Goal: Task Accomplishment & Management: Use online tool/utility

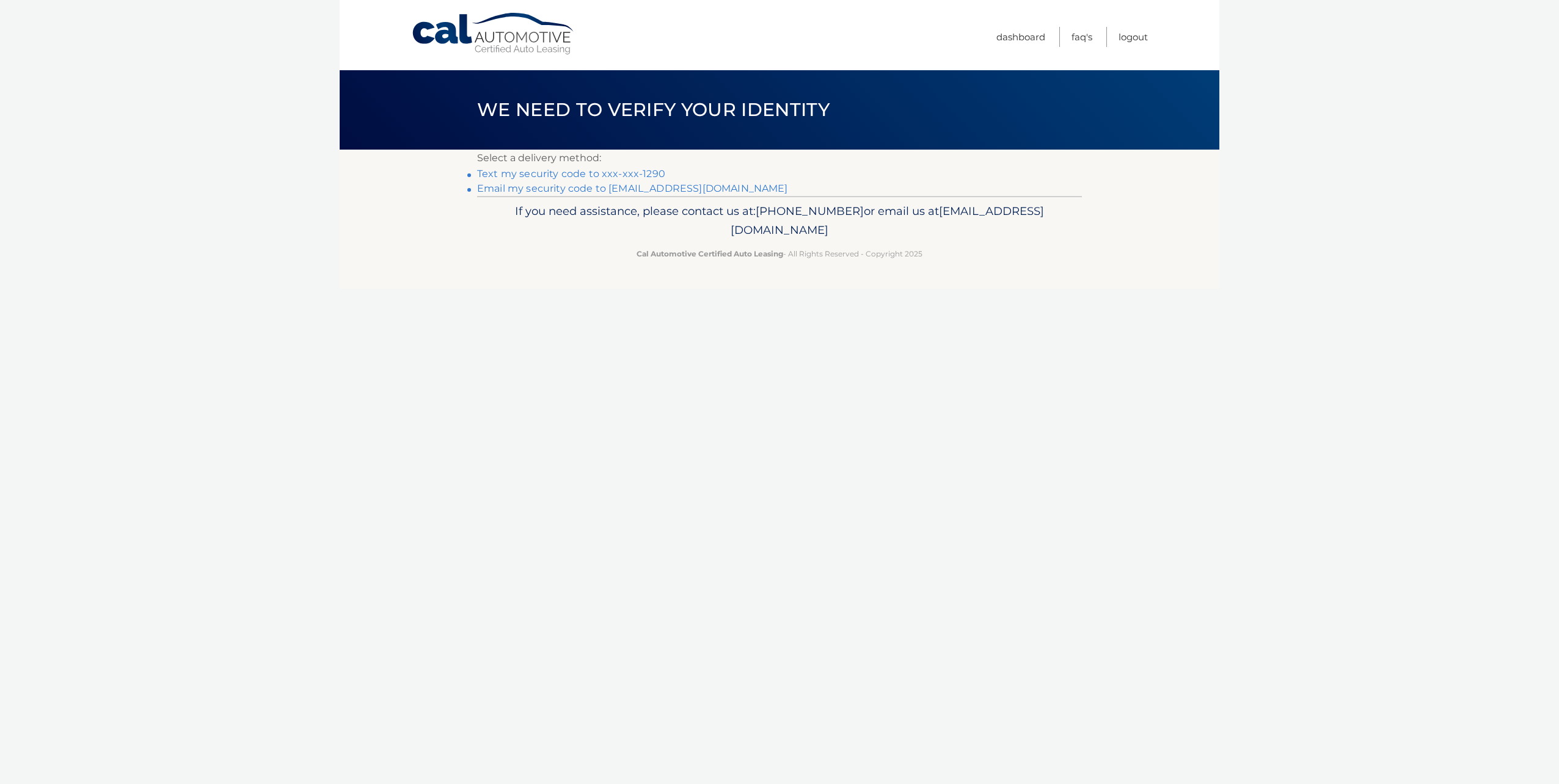
click at [495, 165] on p "Select a delivery method:" at bounding box center [779, 158] width 605 height 17
click at [495, 171] on link "Text my security code to xxx-xxx-1290" at bounding box center [570, 174] width 188 height 11
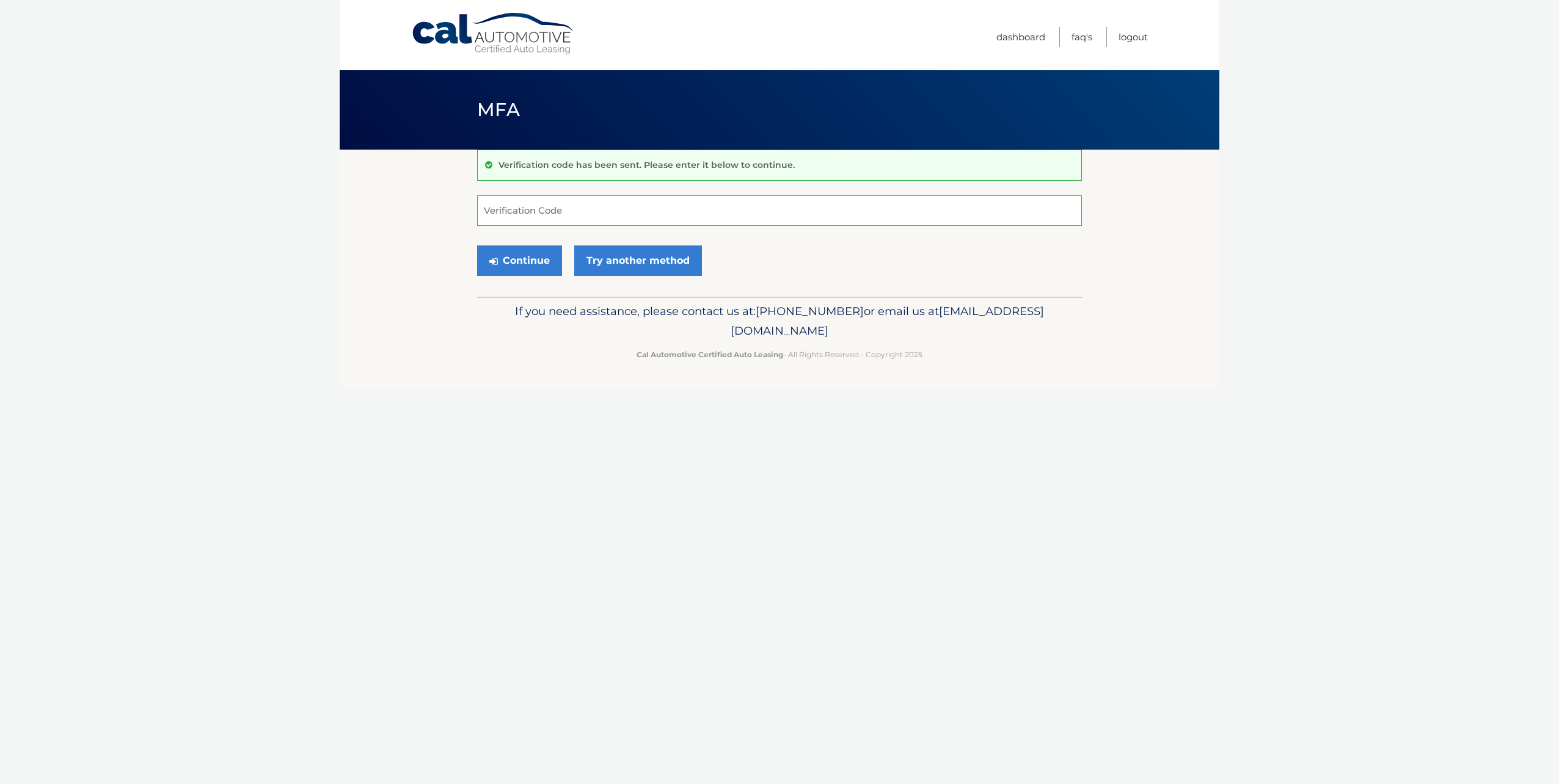
click at [582, 210] on input "Verification Code" at bounding box center [779, 210] width 605 height 30
paste input "336092"
type input "336092"
click at [529, 262] on button "Continue" at bounding box center [519, 260] width 85 height 30
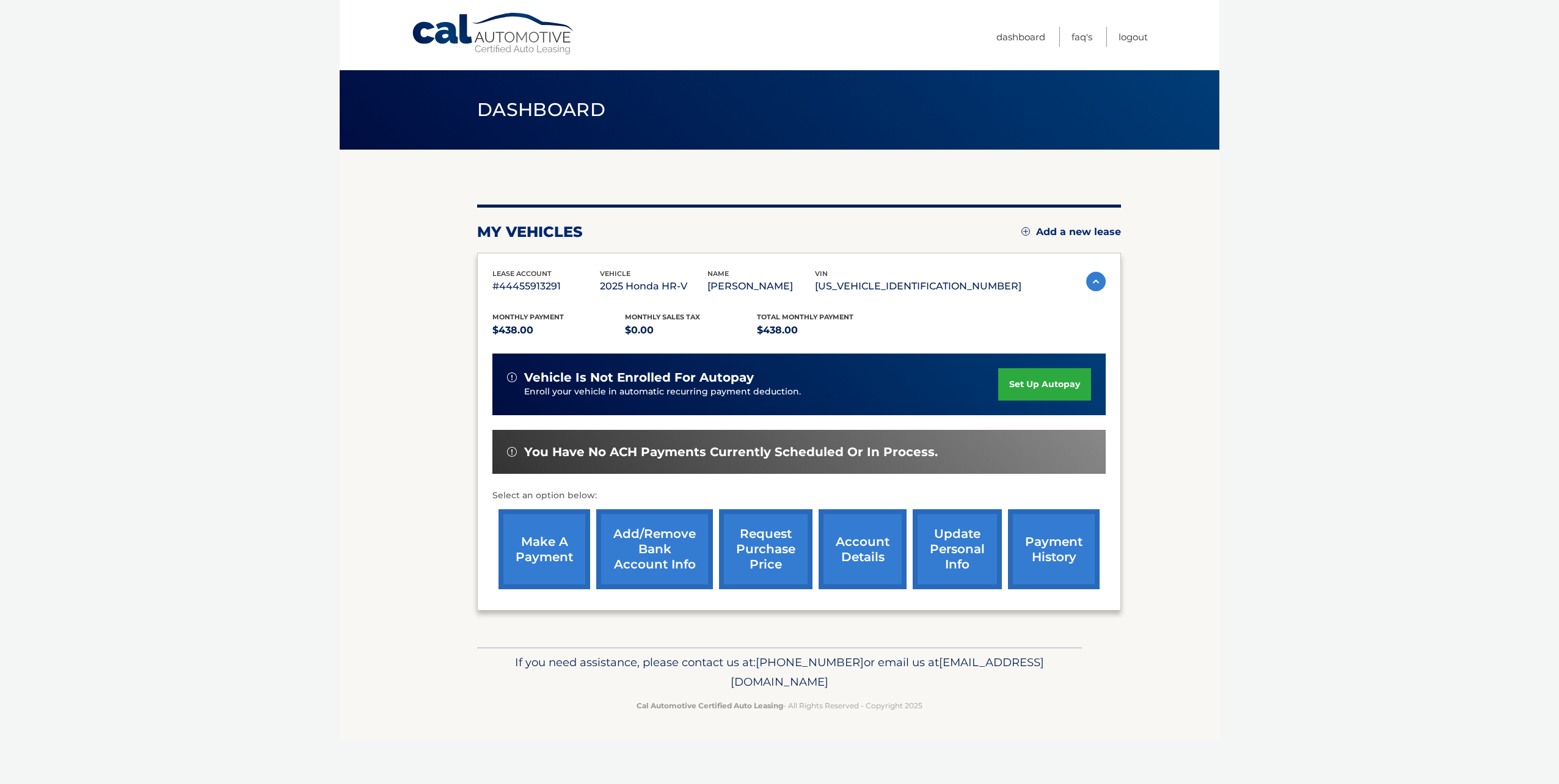
click at [539, 537] on link "make a payment" at bounding box center [544, 549] width 92 height 80
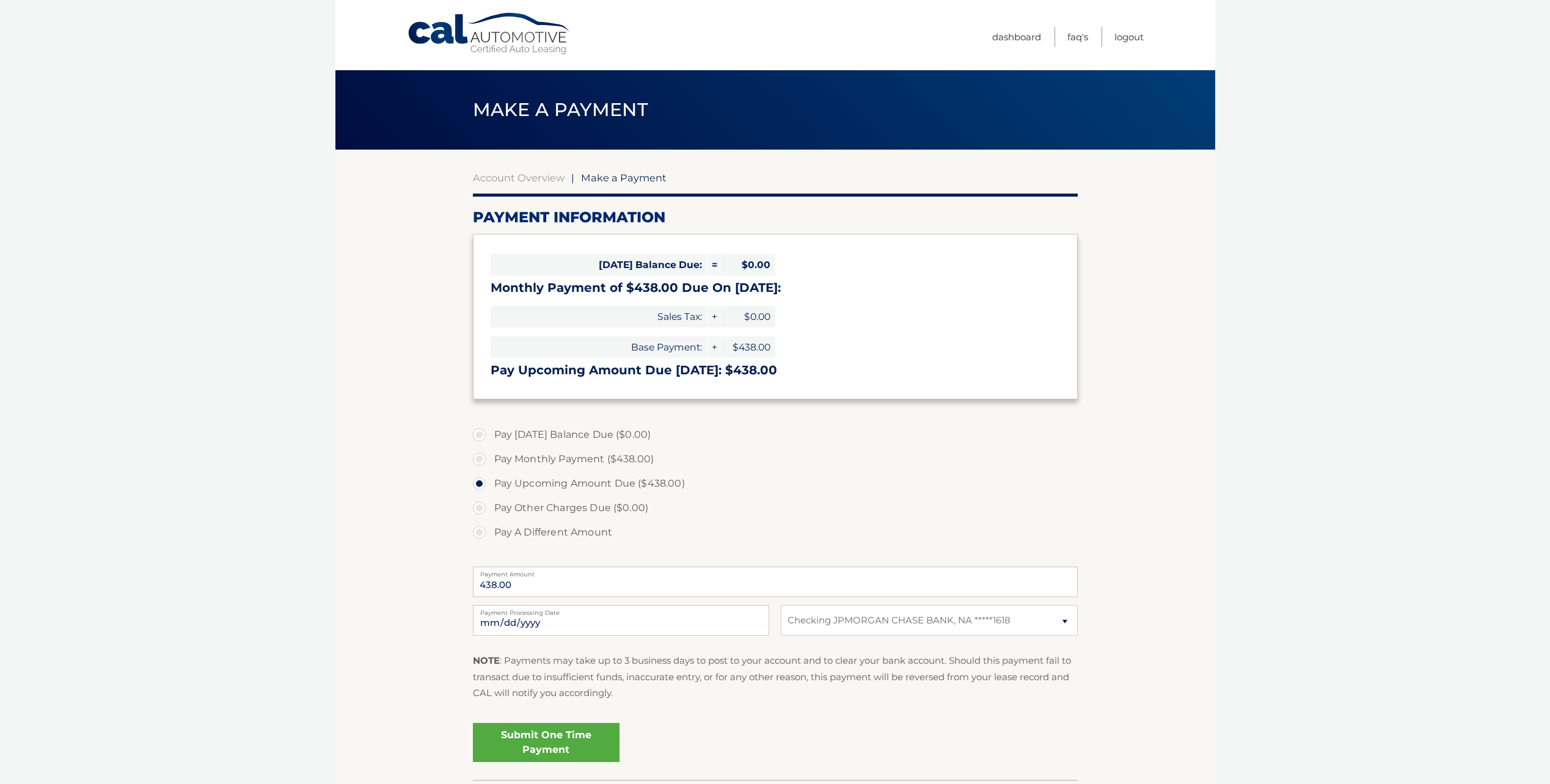
select select "MGJiYmNhMTgtMTZjZi00ZTY0LWI0OWEtZGJiMmNlN2Y5M2Uy"
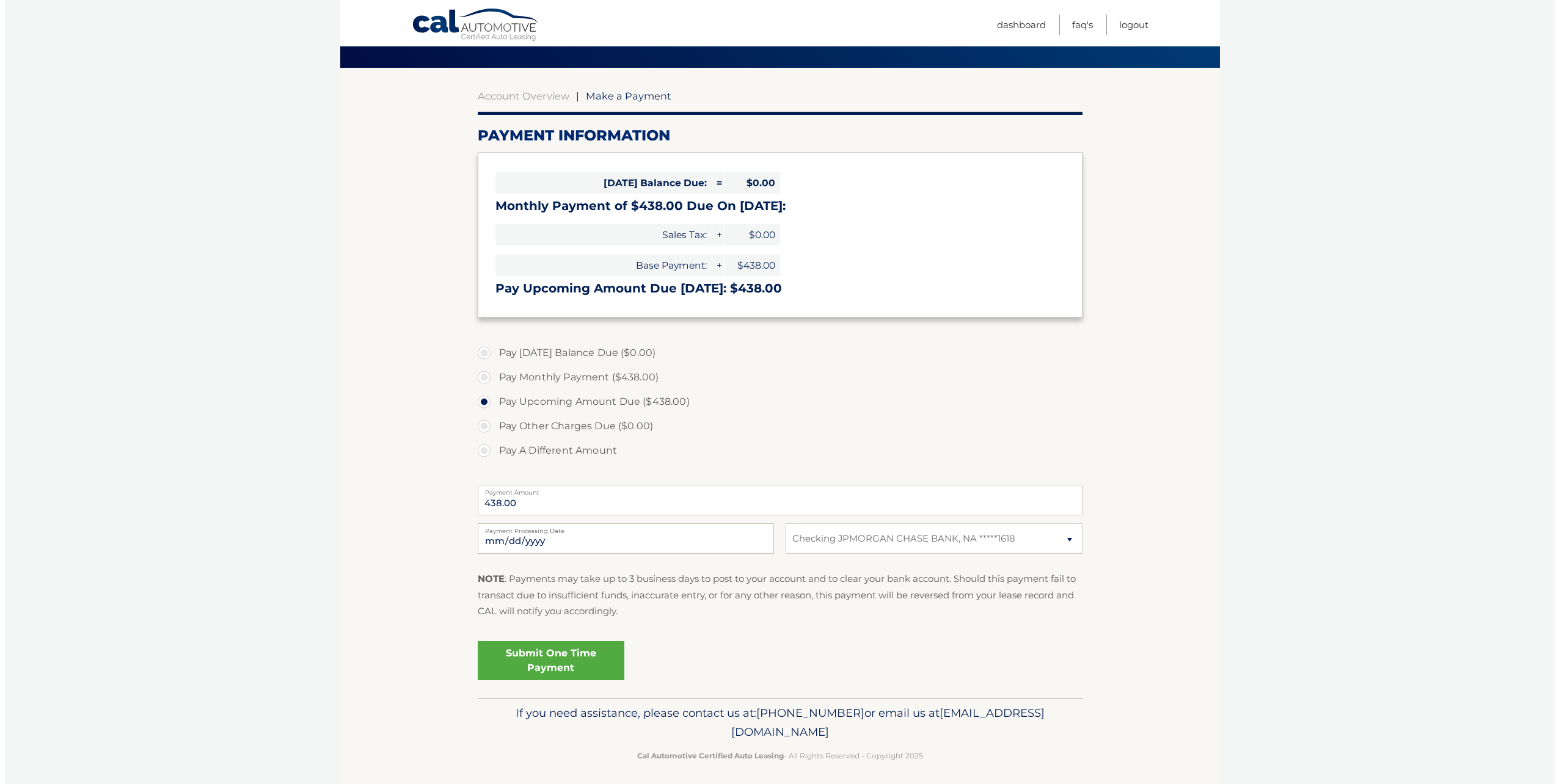
scroll to position [89, 0]
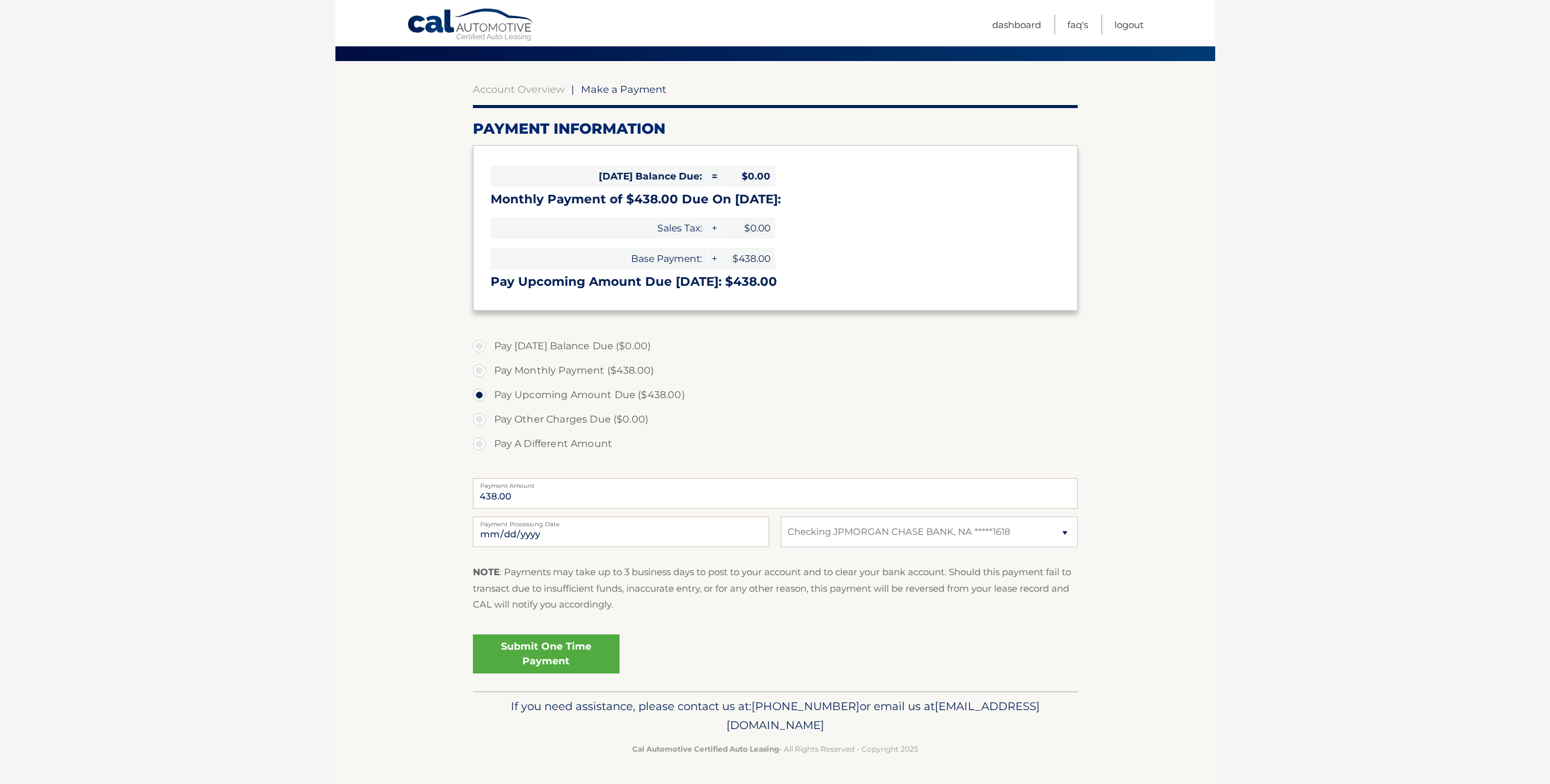
click at [582, 651] on link "Submit One Time Payment" at bounding box center [546, 653] width 146 height 39
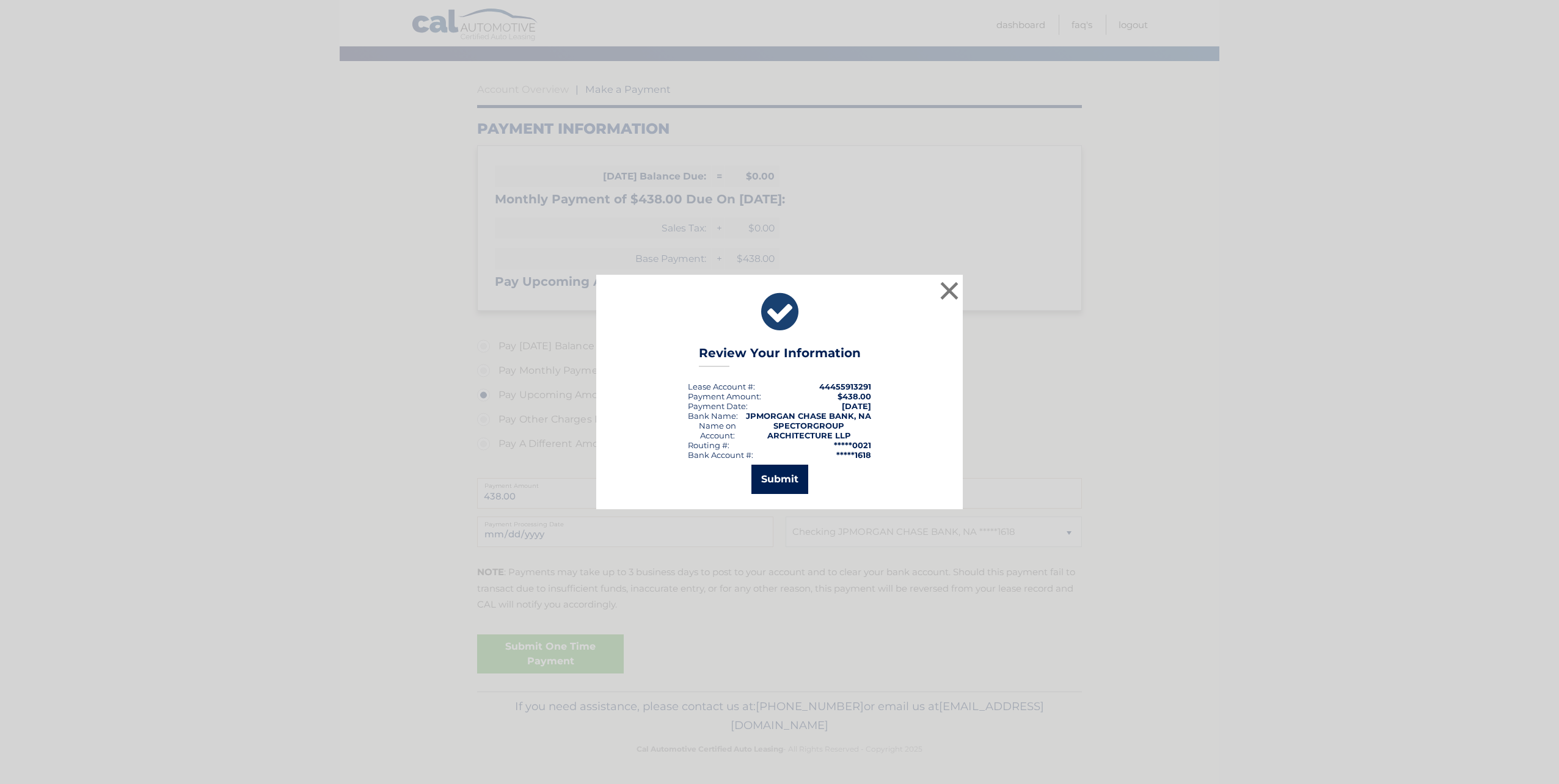
click at [784, 475] on button "Submit" at bounding box center [780, 479] width 57 height 29
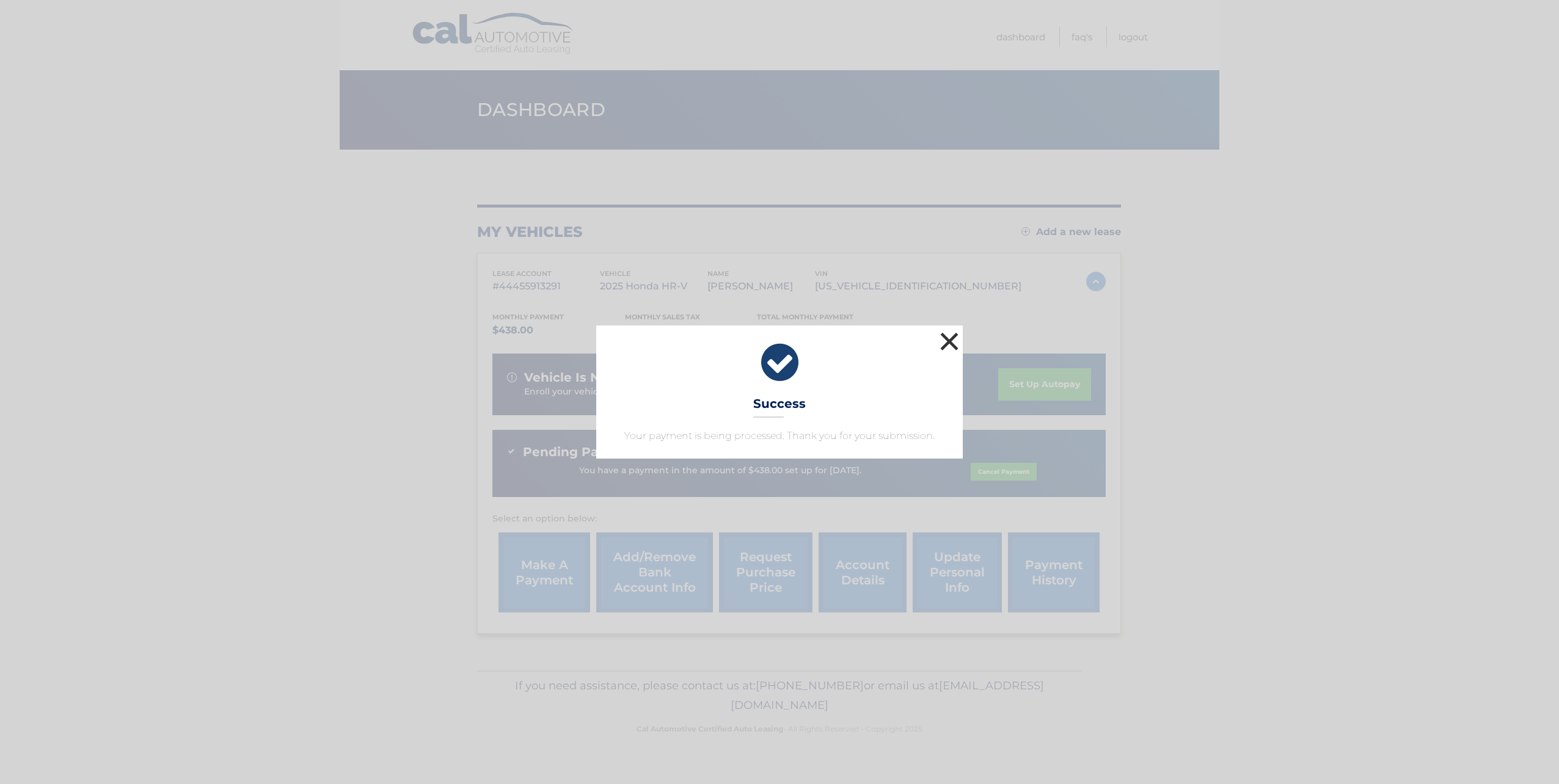
click at [943, 349] on button "×" at bounding box center [949, 342] width 25 height 25
